Goal: Transaction & Acquisition: Subscribe to service/newsletter

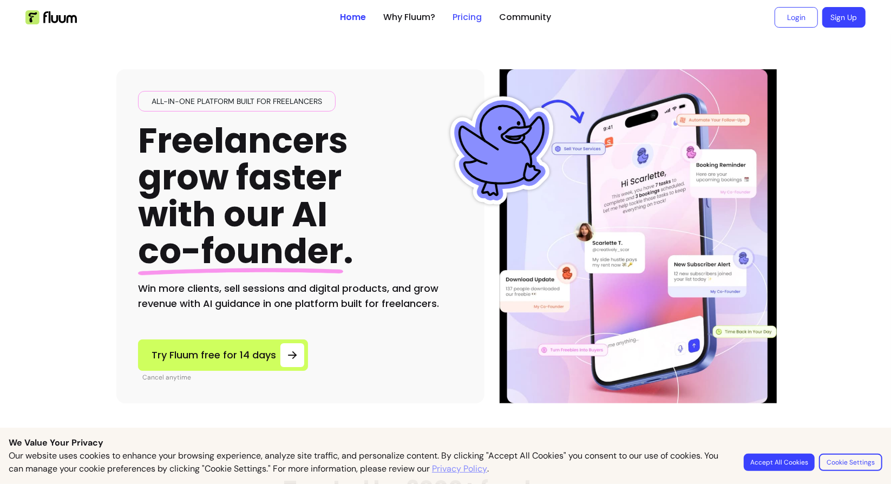
click at [462, 18] on link "Pricing" at bounding box center [467, 17] width 29 height 13
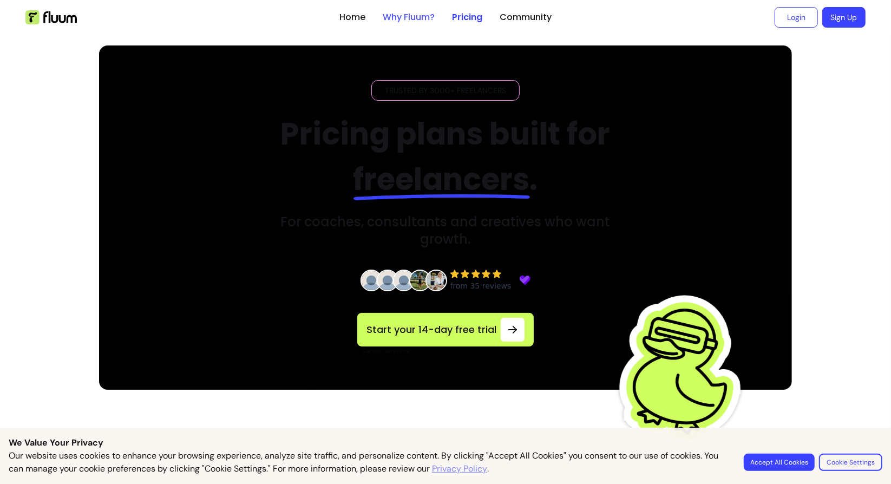
click at [419, 22] on link "Why Fluum?" at bounding box center [409, 17] width 52 height 13
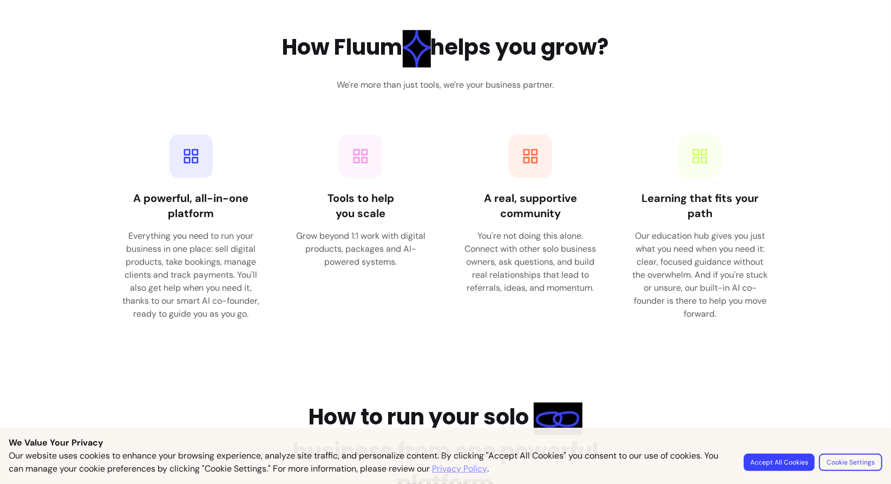
scroll to position [1444, 0]
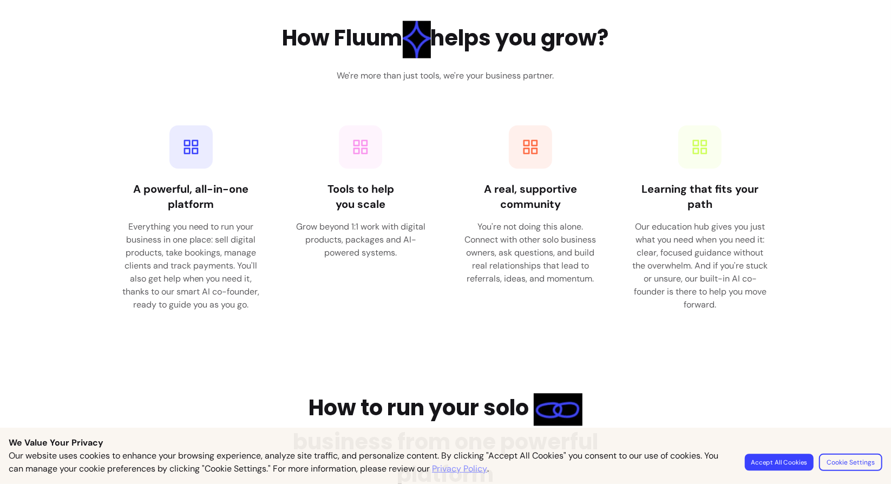
click at [789, 463] on button "Accept All Cookies" at bounding box center [779, 462] width 69 height 17
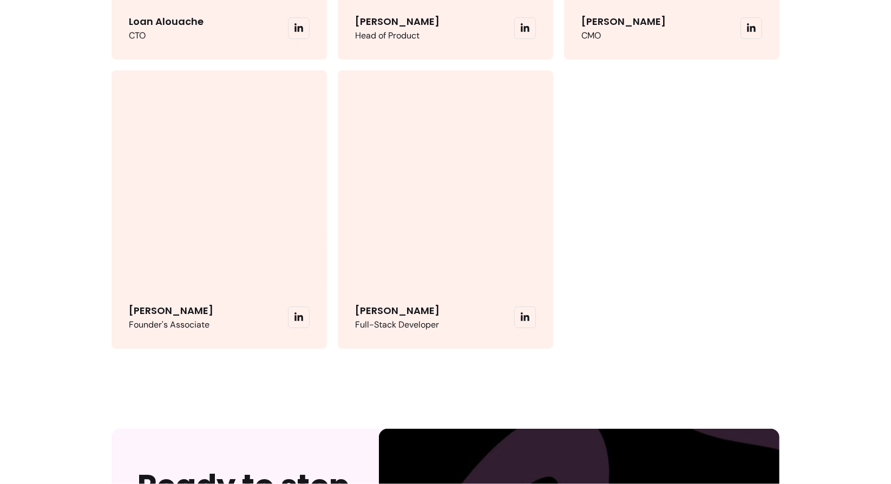
scroll to position [2888, 0]
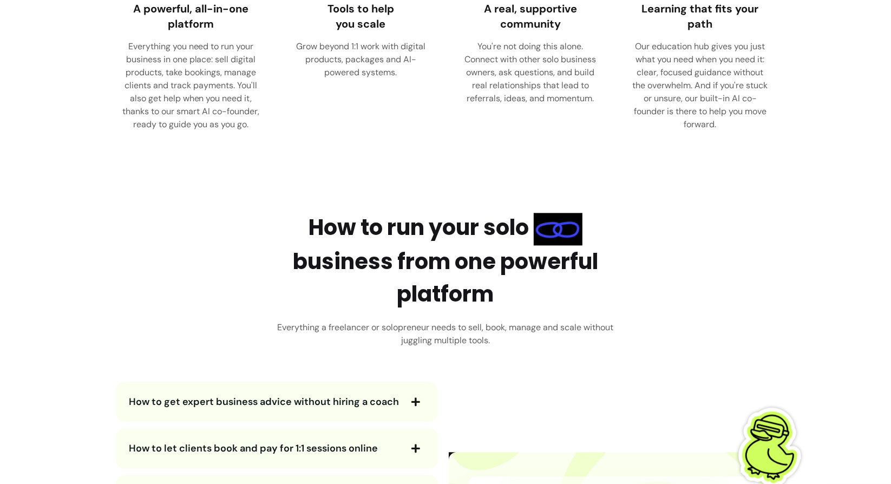
scroll to position [1985, 0]
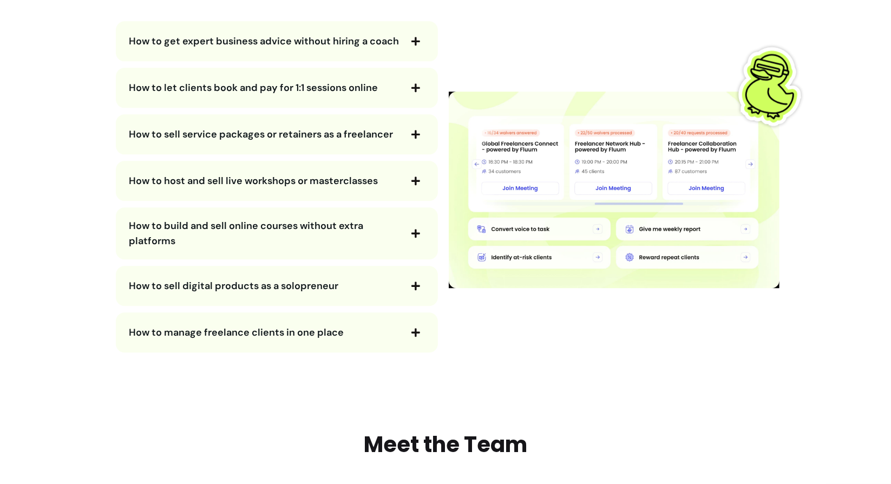
click at [328, 94] on span "How to let clients book and pay for 1:1 sessions online" at bounding box center [253, 87] width 249 height 13
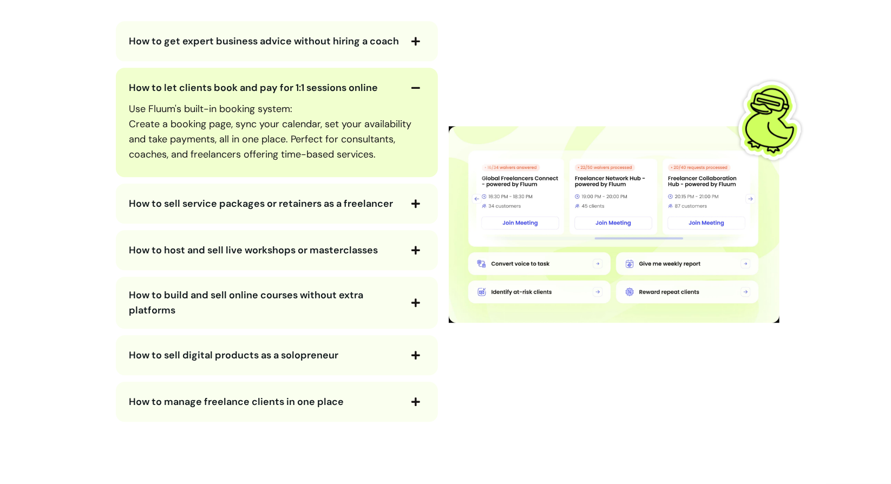
click at [328, 94] on span "How to let clients book and pay for 1:1 sessions online" at bounding box center [253, 87] width 249 height 13
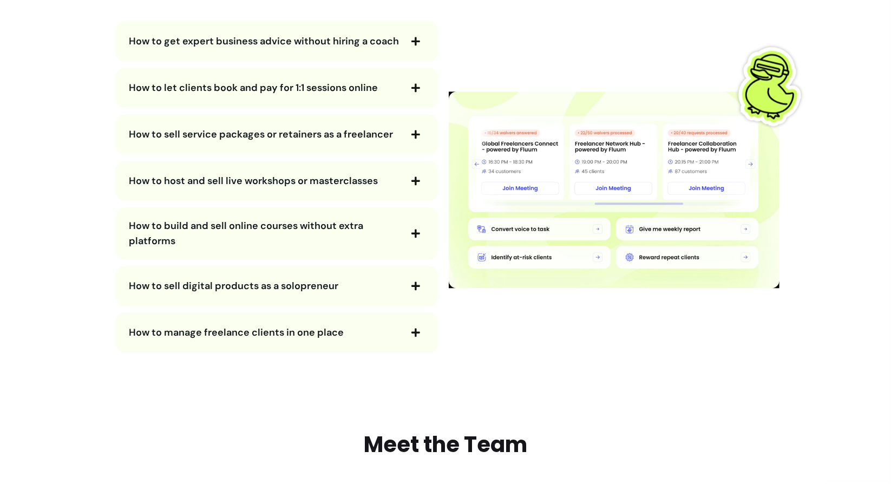
click at [331, 94] on span "How to let clients book and pay for 1:1 sessions online" at bounding box center [253, 87] width 249 height 13
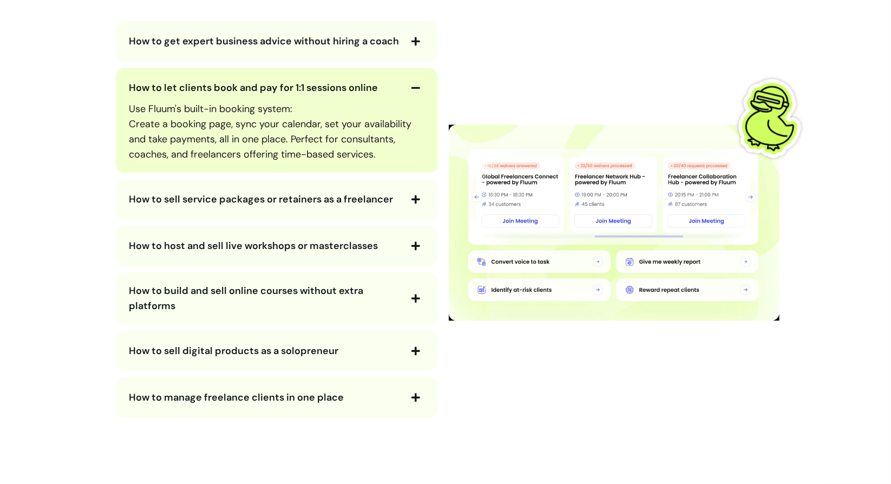
click at [331, 94] on span "How to let clients book and pay for 1:1 sessions online" at bounding box center [253, 87] width 249 height 13
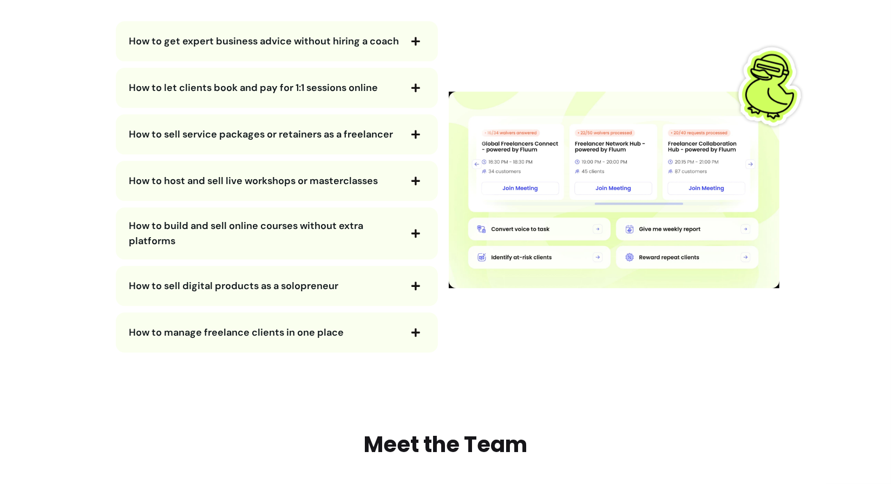
click at [333, 141] on span "How to sell service packages or retainers as a freelancer" at bounding box center [261, 134] width 264 height 13
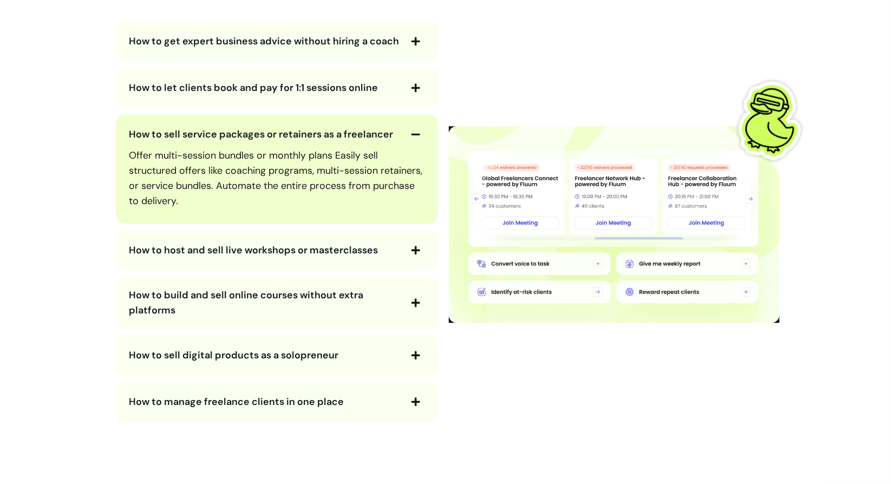
click at [333, 141] on span "How to sell service packages or retainers as a freelancer" at bounding box center [261, 134] width 264 height 13
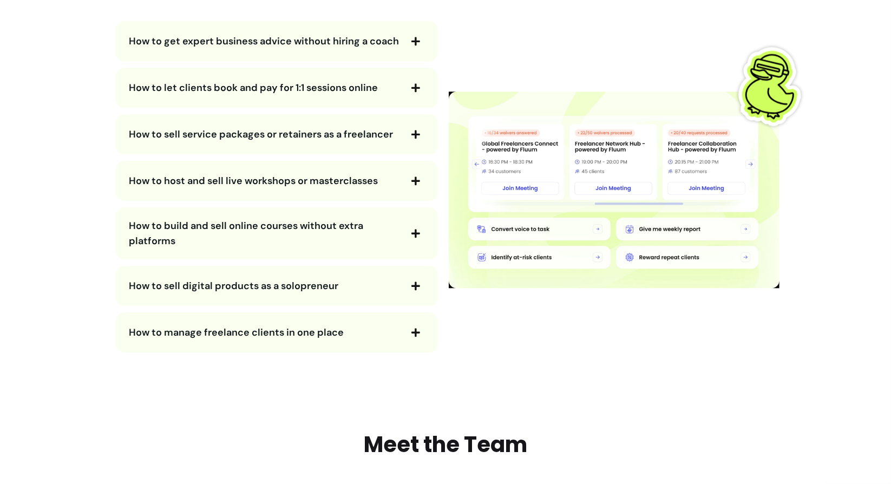
click at [343, 141] on span "How to sell service packages or retainers as a freelancer" at bounding box center [261, 134] width 264 height 13
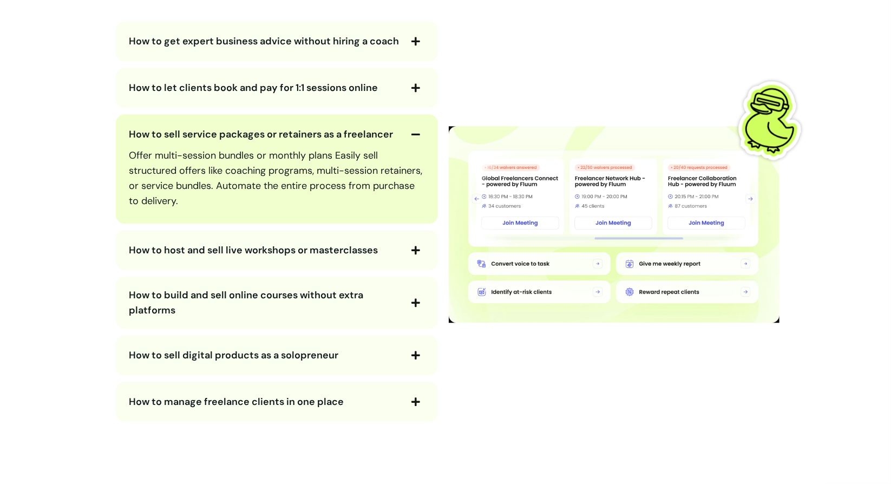
click at [343, 141] on span "How to sell service packages or retainers as a freelancer" at bounding box center [261, 134] width 264 height 13
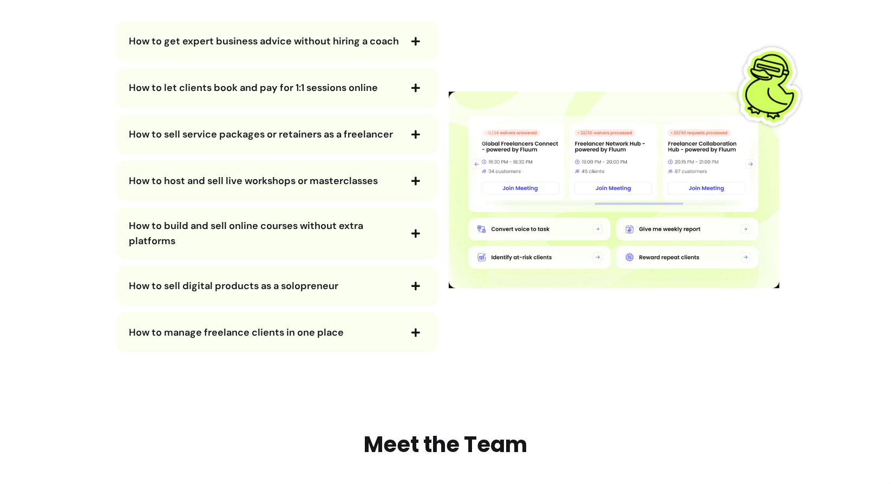
click at [307, 175] on div "How to host and sell live workshops or masterclasses" at bounding box center [277, 181] width 322 height 40
click at [304, 184] on button "How to host and sell live workshops or masterclasses" at bounding box center [277, 181] width 296 height 18
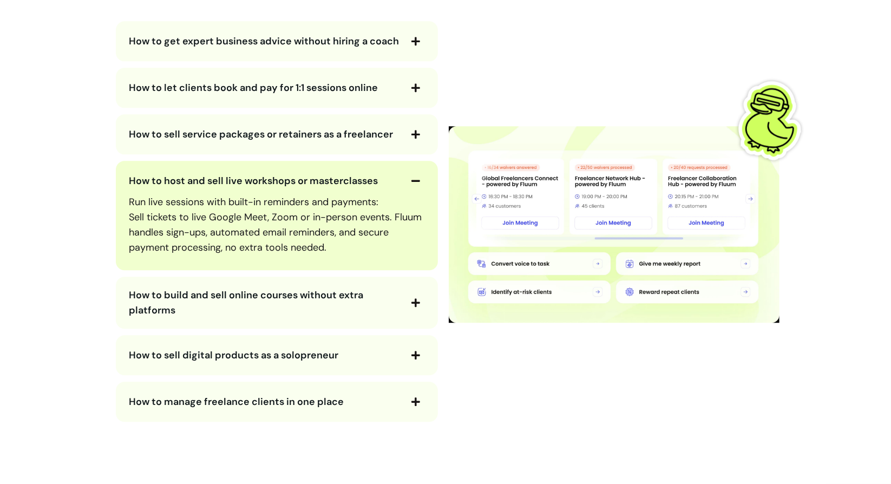
click at [299, 187] on span "How to host and sell live workshops or masterclasses" at bounding box center [253, 180] width 249 height 13
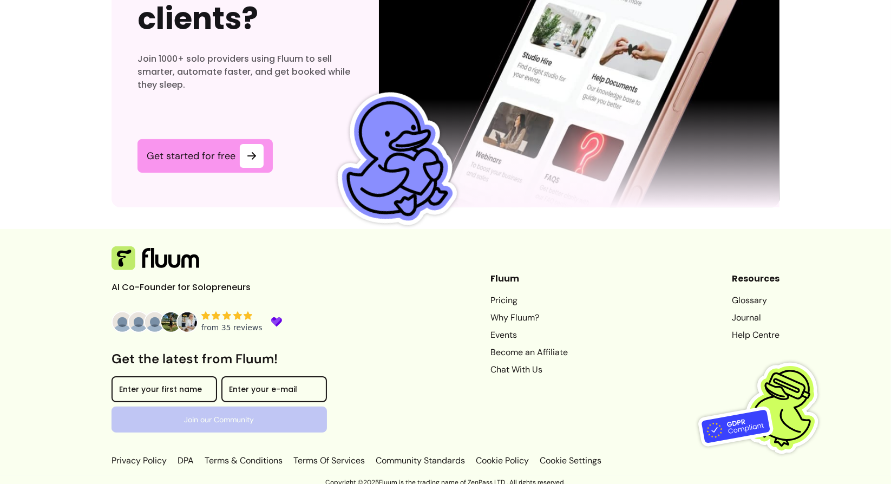
scroll to position [3327, 0]
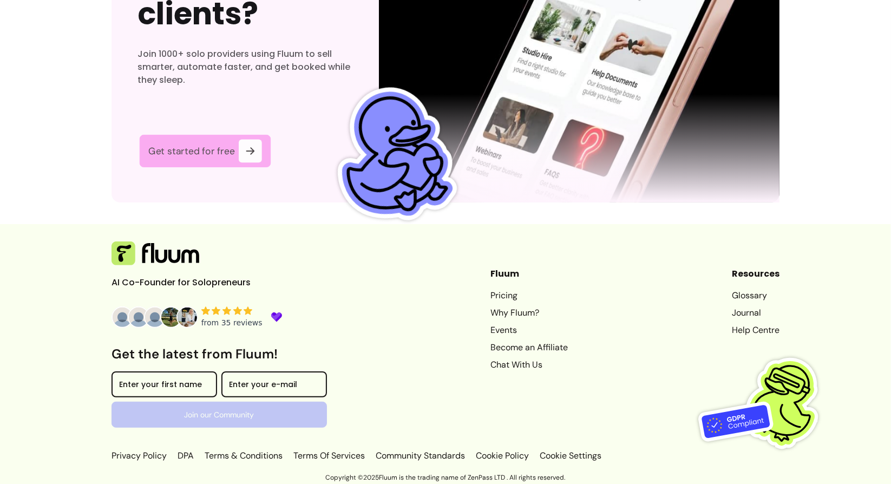
click at [226, 142] on link "Get started for free" at bounding box center [206, 151] width 132 height 32
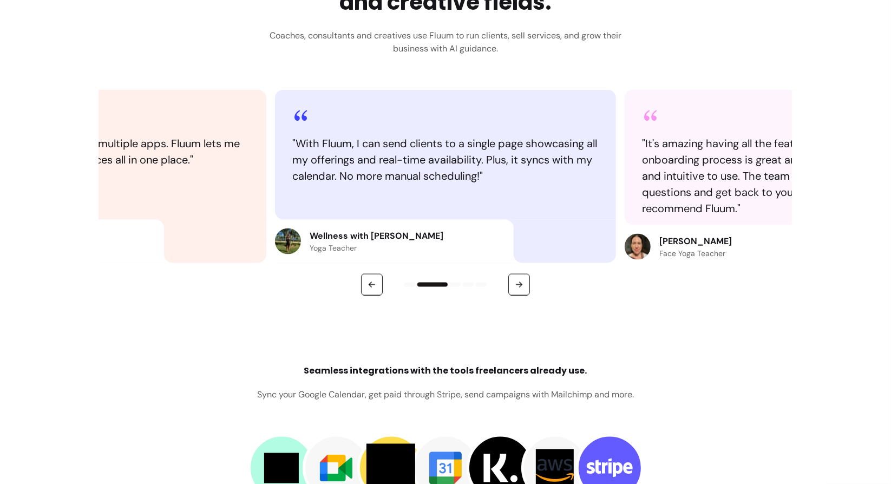
scroll to position [1263, 0]
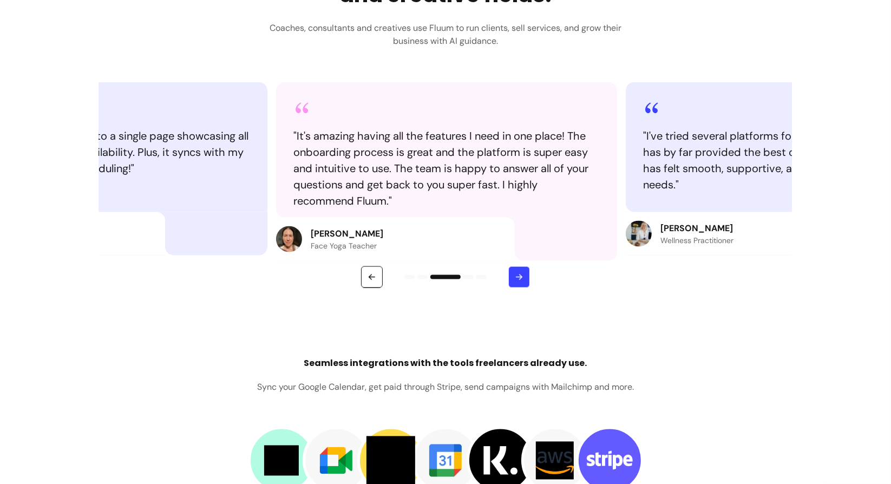
click at [510, 278] on button "button" at bounding box center [520, 277] width 22 height 22
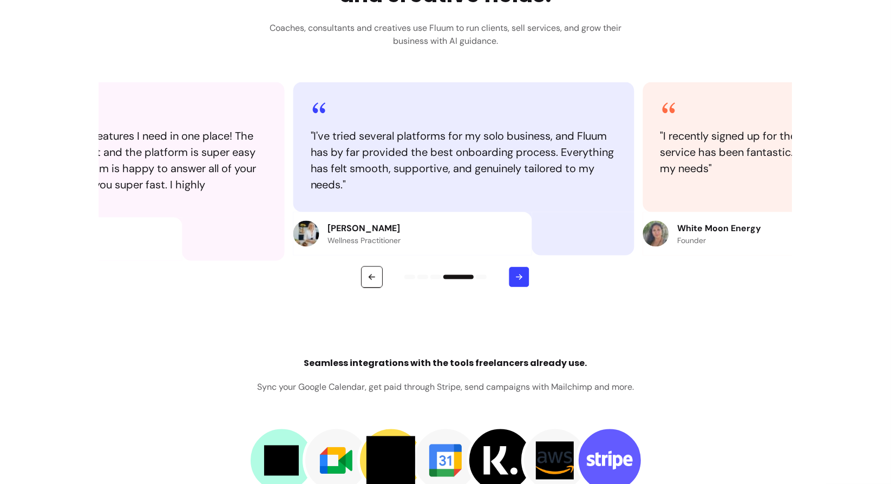
click at [510, 278] on button "button" at bounding box center [519, 277] width 21 height 21
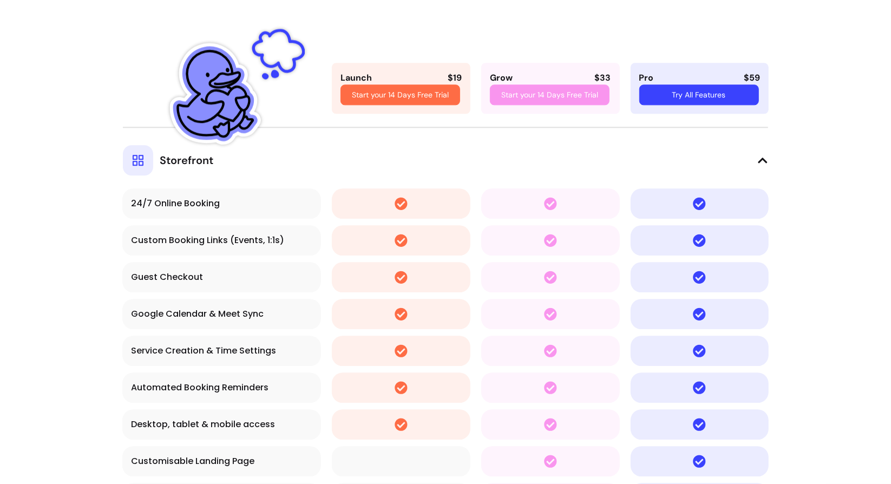
scroll to position [2166, 0]
